Goal: Transaction & Acquisition: Purchase product/service

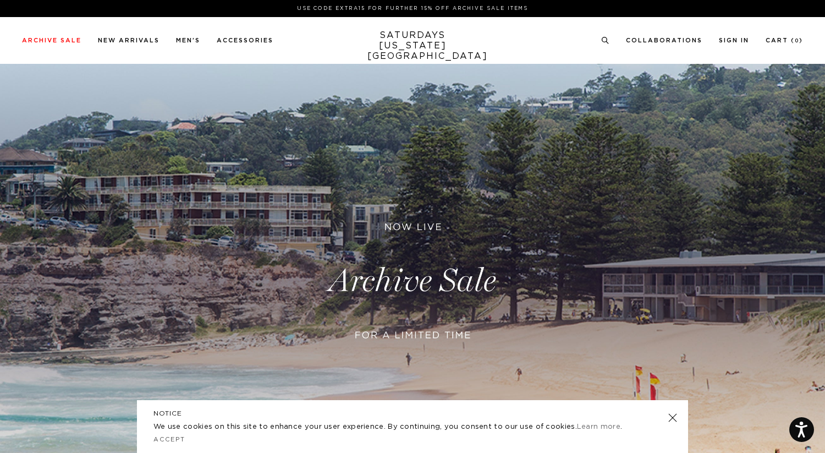
scroll to position [65, 0]
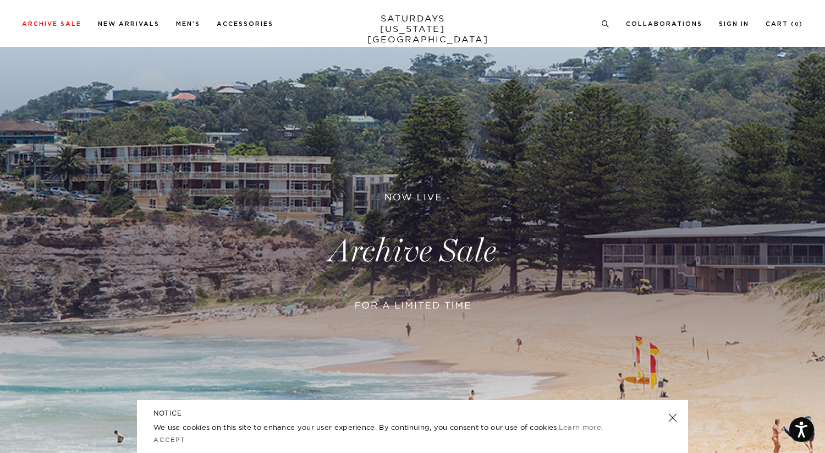
click at [672, 416] on link at bounding box center [672, 417] width 15 height 15
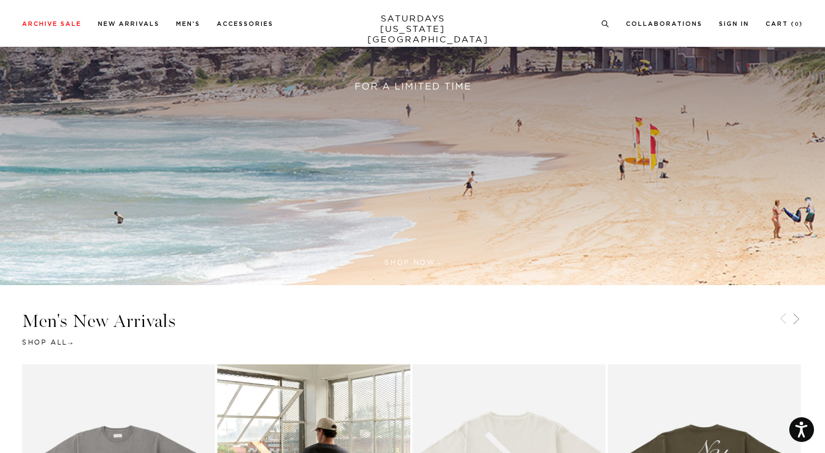
scroll to position [271, 0]
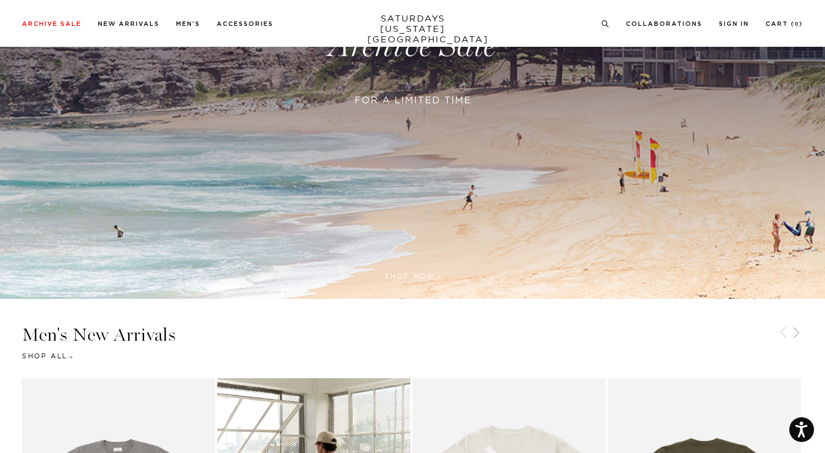
click at [468, 141] on link at bounding box center [412, 45] width 825 height 505
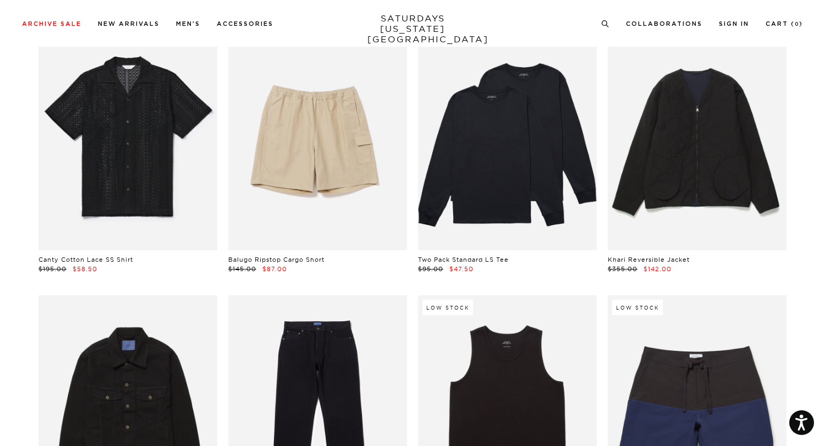
scroll to position [895, 0]
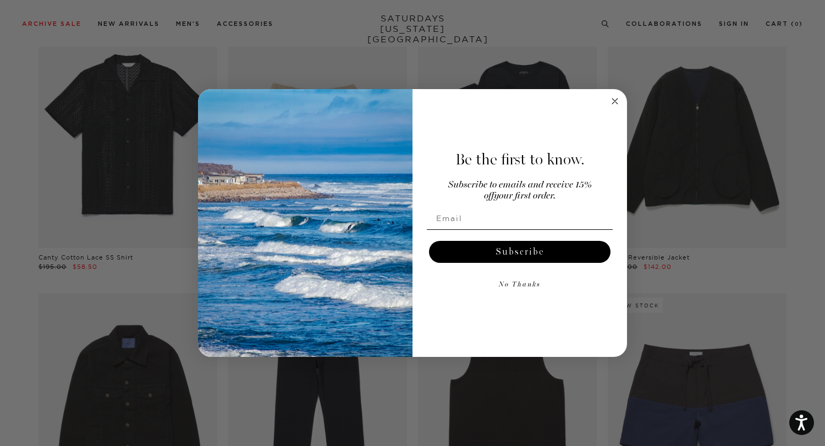
click at [614, 102] on icon "Close dialog" at bounding box center [615, 102] width 6 height 6
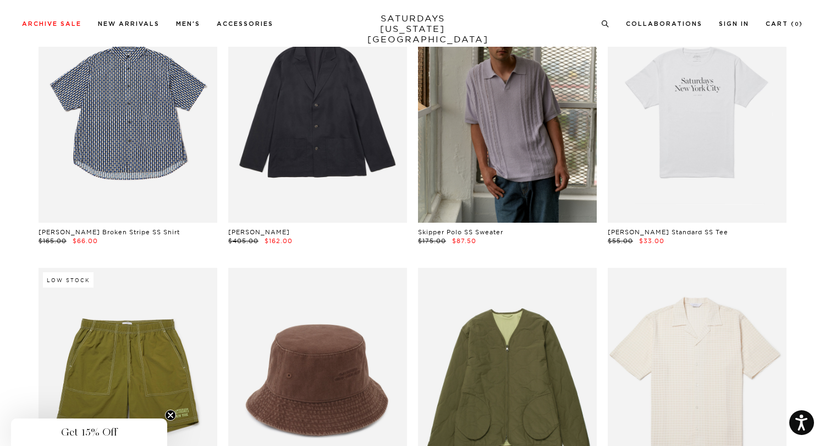
scroll to position [6026, 0]
click at [605, 26] on icon at bounding box center [605, 23] width 8 height 7
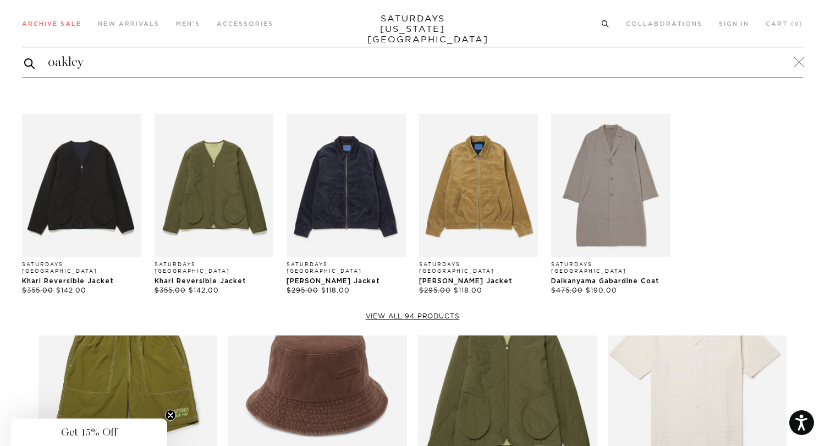
type input "oakley"
click at [24, 57] on button "submit" at bounding box center [29, 63] width 11 height 13
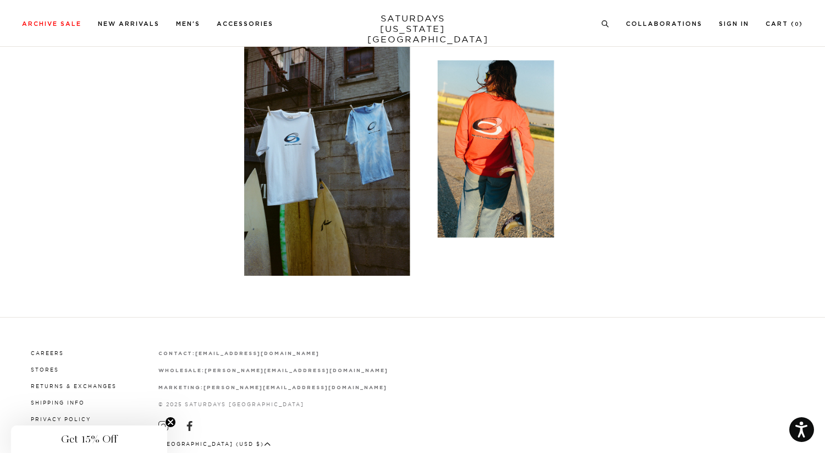
scroll to position [4752, 0]
